Goal: Task Accomplishment & Management: Manage account settings

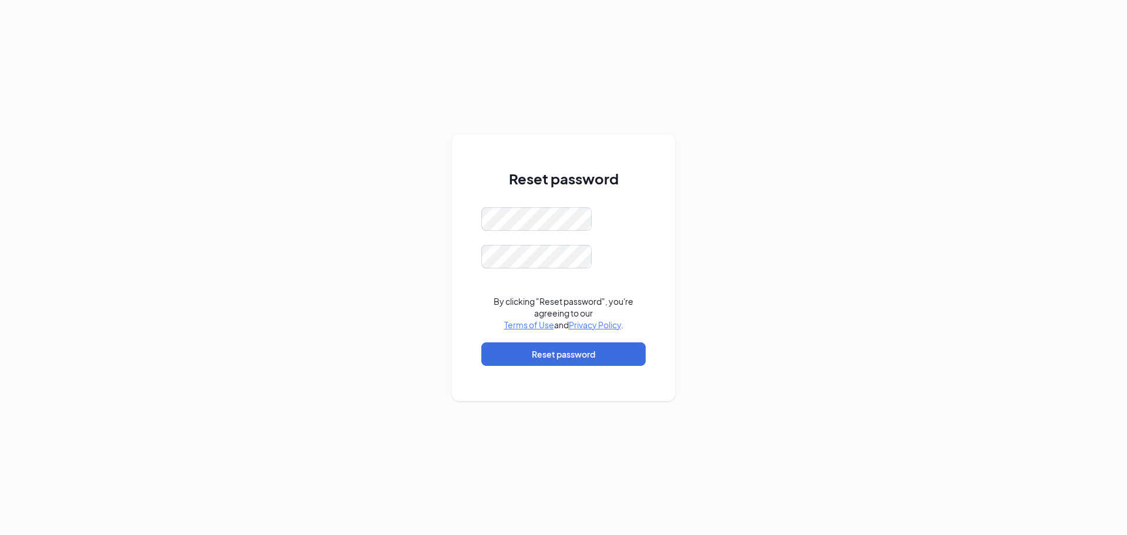
click at [813, 273] on div "Reset password By clicking "Reset password", you're agreeing to our Terms of Us…" at bounding box center [563, 267] width 1127 height 535
click at [470, 220] on div "Reset password Password must be at least 16 characters By clicking "Reset passw…" at bounding box center [563, 267] width 223 height 267
click at [440, 212] on div "Reset password Password must be at least 16 characters By clicking "Reset passw…" at bounding box center [563, 267] width 1127 height 535
click at [568, 353] on button "Reset password" at bounding box center [563, 353] width 164 height 23
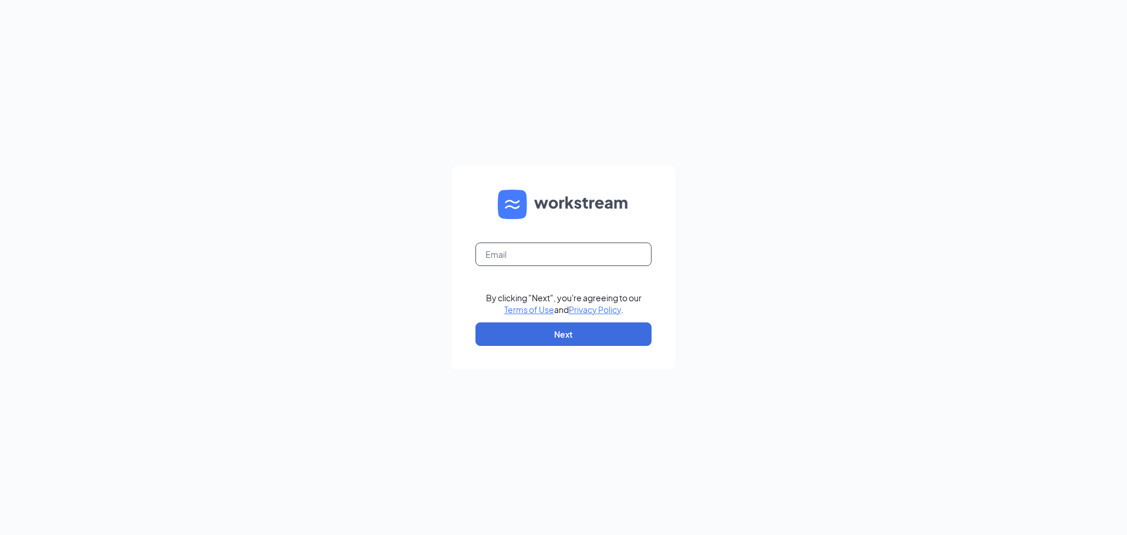
click at [540, 251] on input "text" at bounding box center [564, 253] width 176 height 23
type input "sarah@ledgersinc.net"
click at [576, 333] on button "Next" at bounding box center [564, 333] width 176 height 23
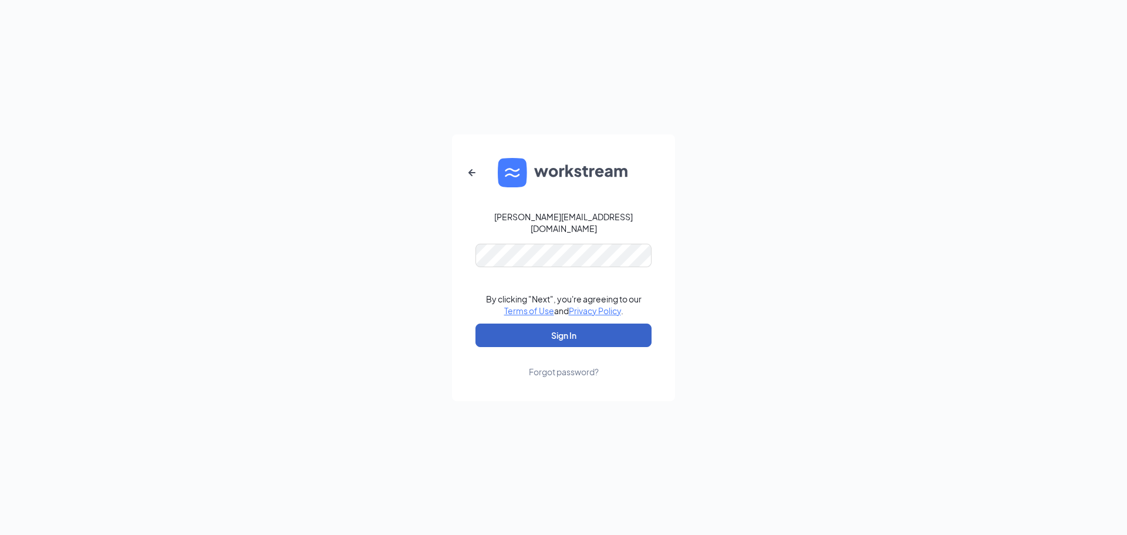
click at [601, 329] on button "Sign In" at bounding box center [564, 335] width 176 height 23
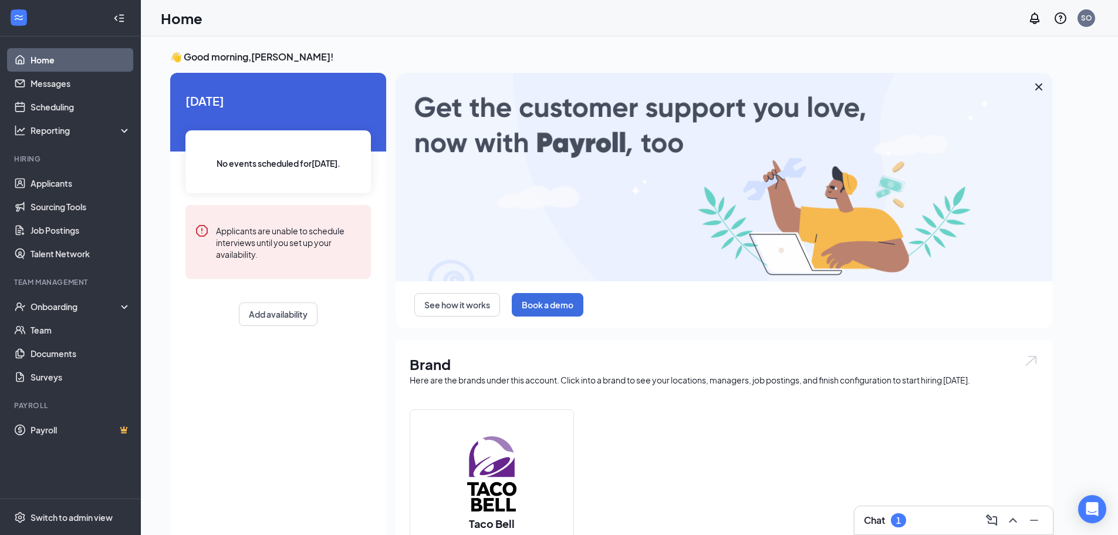
click at [1040, 87] on icon "Cross" at bounding box center [1039, 86] width 7 height 7
